Goal: Information Seeking & Learning: Learn about a topic

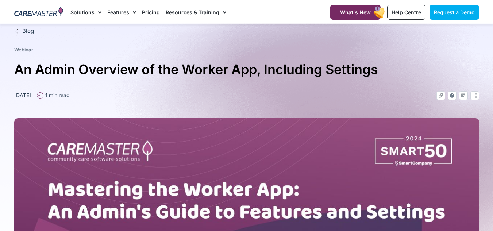
scroll to position [109, 0]
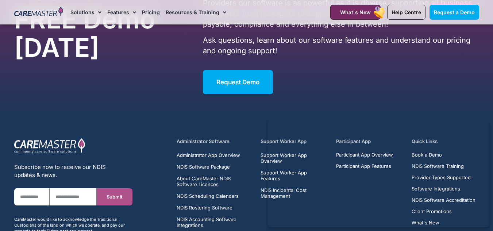
scroll to position [2624, 0]
